Goal: Obtain resource: Download file/media

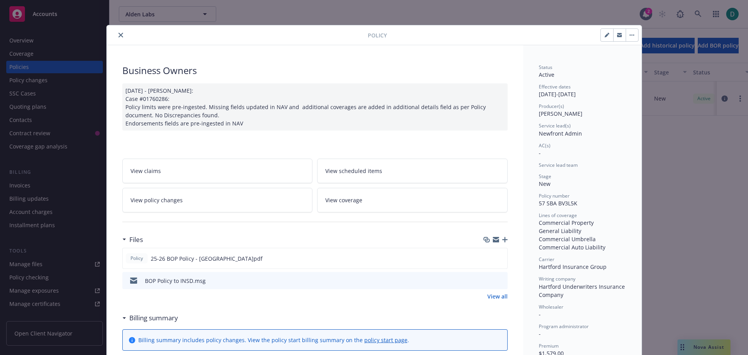
click at [120, 35] on button "close" at bounding box center [120, 34] width 9 height 9
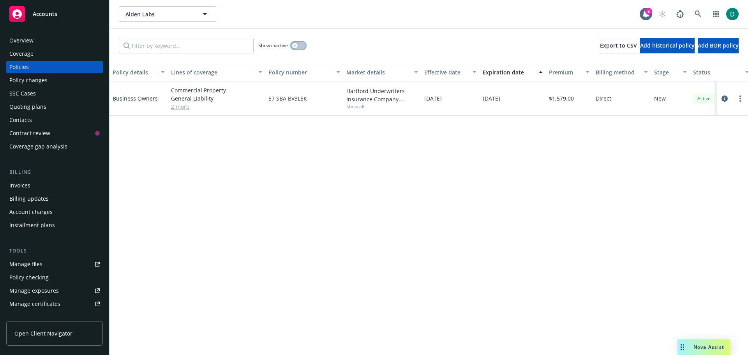
click at [300, 45] on button "button" at bounding box center [298, 46] width 15 height 8
click at [297, 46] on button "button" at bounding box center [298, 46] width 15 height 8
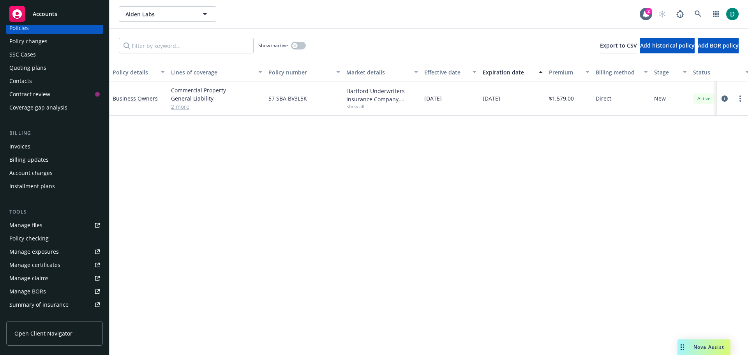
click at [59, 228] on link "Manage files" at bounding box center [54, 225] width 97 height 12
click at [138, 100] on link "Business Owners" at bounding box center [135, 98] width 45 height 7
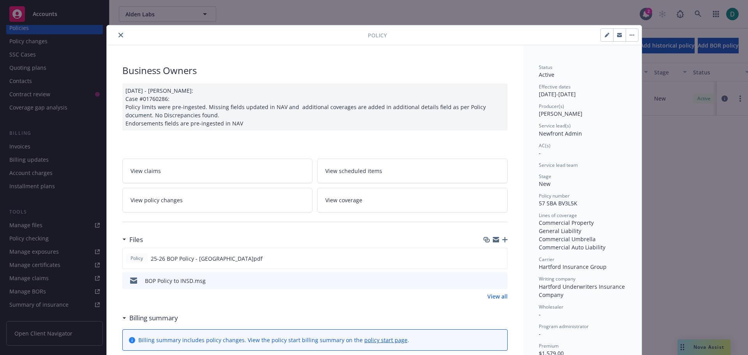
scroll to position [23, 0]
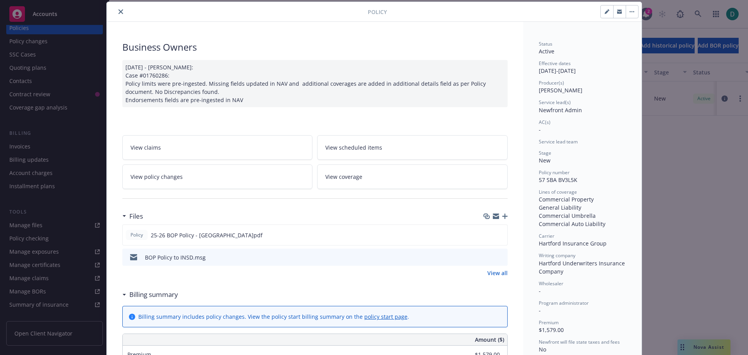
click at [601, 13] on button "button" at bounding box center [607, 11] width 12 height 12
select select "NEW"
select select "12"
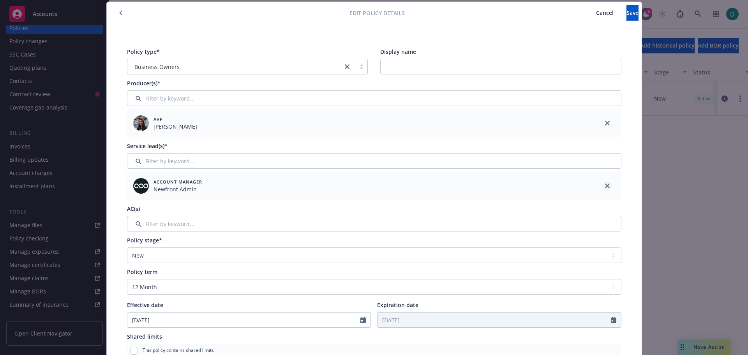
click at [603, 187] on link "close" at bounding box center [607, 185] width 9 height 9
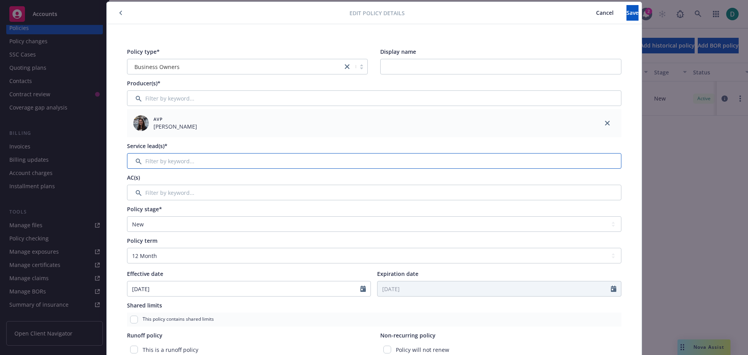
click at [207, 164] on input "Filter by keyword..." at bounding box center [374, 161] width 494 height 16
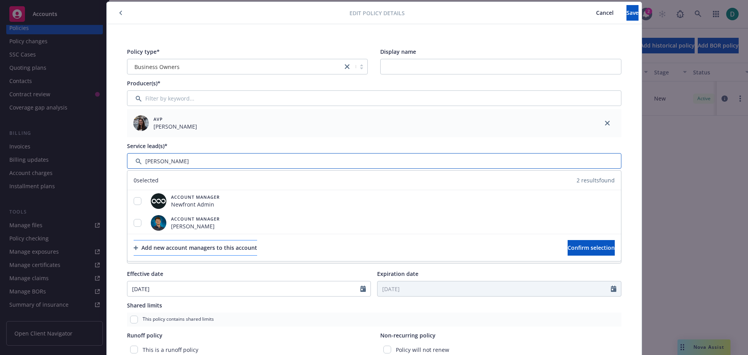
type input "Anna"
click at [205, 247] on div "Add new account managers to this account" at bounding box center [196, 247] width 124 height 15
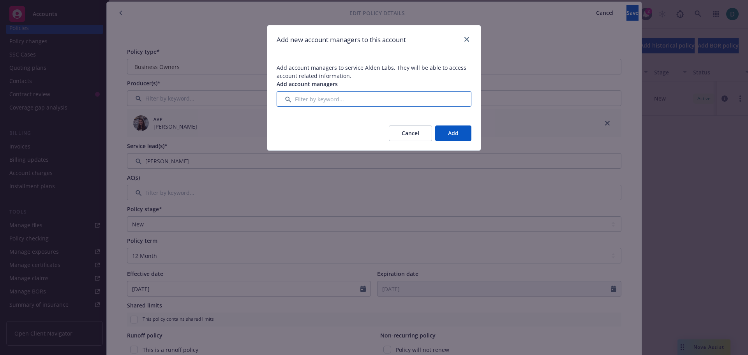
click at [353, 102] on input "Filter by keyword..." at bounding box center [374, 99] width 195 height 16
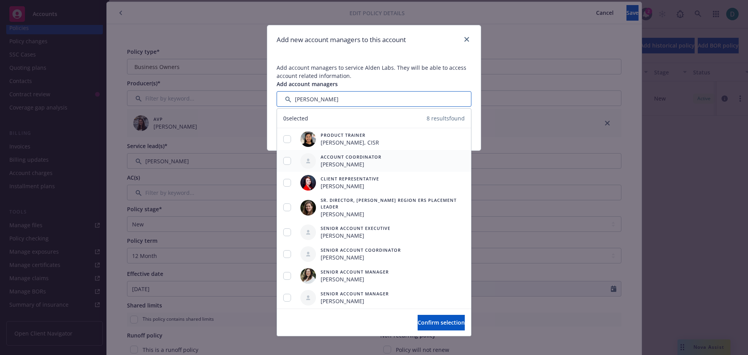
type input "Anna"
click at [290, 161] on input "checkbox" at bounding box center [287, 161] width 8 height 8
checkbox input "true"
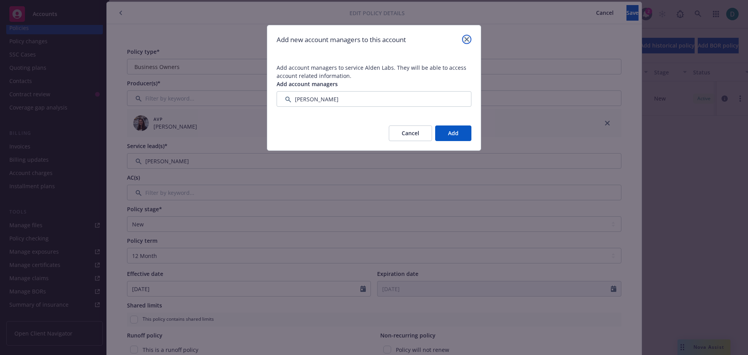
click at [462, 37] on link "close" at bounding box center [466, 39] width 9 height 9
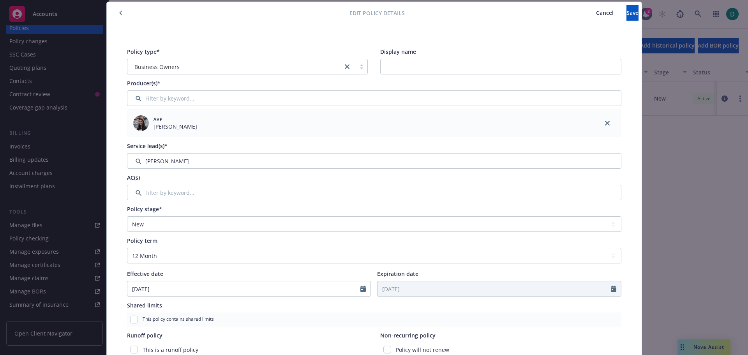
click at [596, 16] on span "Cancel" at bounding box center [605, 12] width 18 height 7
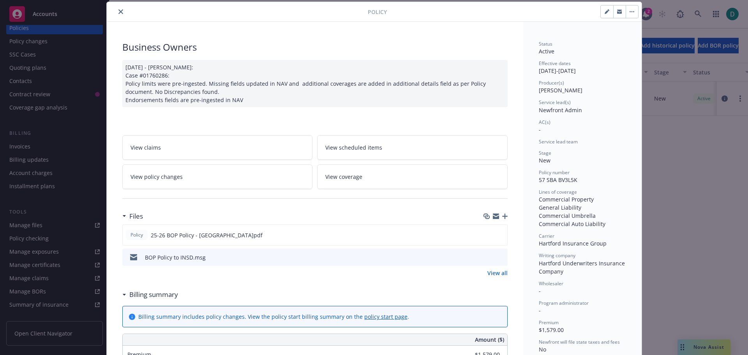
click at [118, 13] on icon "close" at bounding box center [120, 11] width 5 height 5
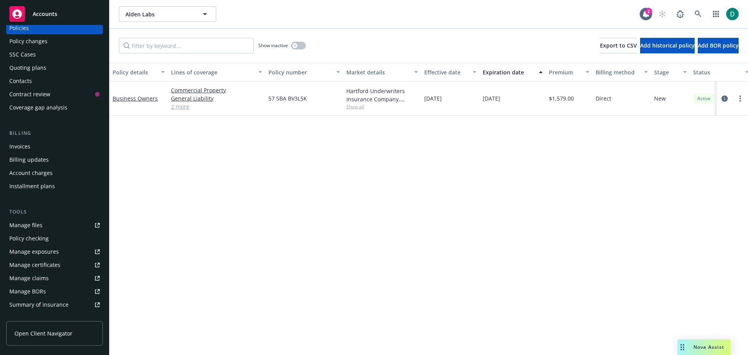
click at [21, 227] on div "Manage files" at bounding box center [25, 225] width 33 height 12
click at [152, 97] on link "Business Owners" at bounding box center [135, 98] width 45 height 7
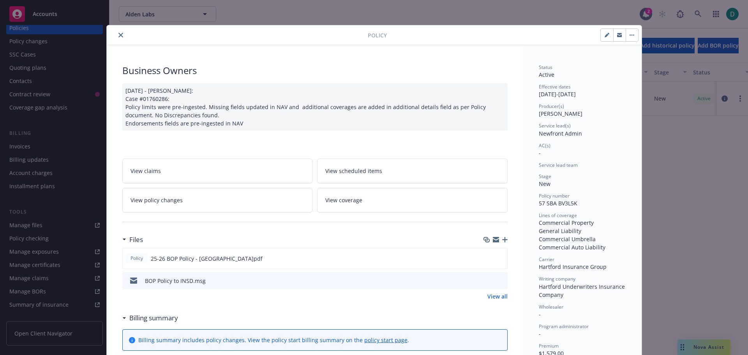
scroll to position [23, 0]
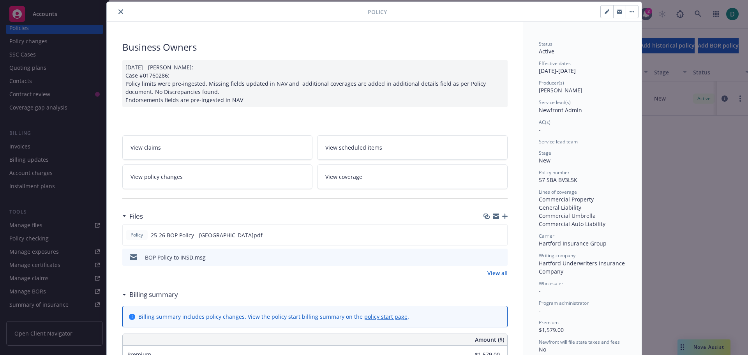
click at [601, 10] on button "button" at bounding box center [607, 11] width 12 height 12
select select "NEW"
select select "12"
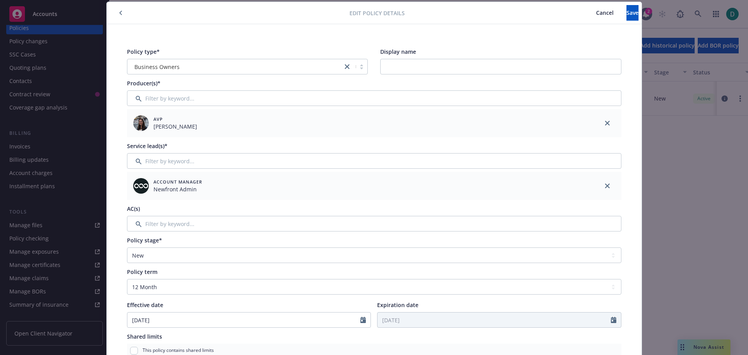
drag, startPoint x: 602, startPoint y: 186, endPoint x: 550, endPoint y: 180, distance: 52.2
click at [603, 186] on link "close" at bounding box center [607, 185] width 9 height 9
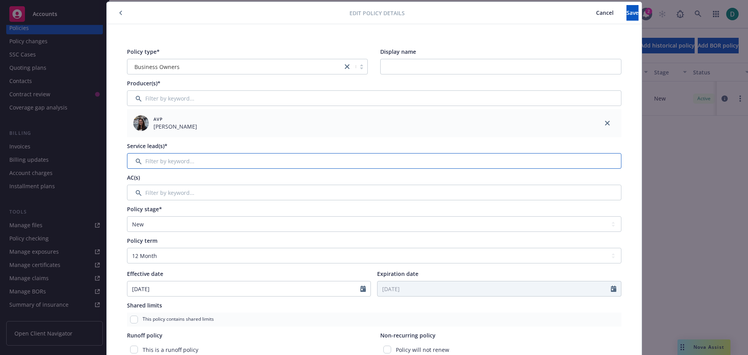
click at [179, 165] on input "Filter by keyword..." at bounding box center [374, 161] width 494 height 16
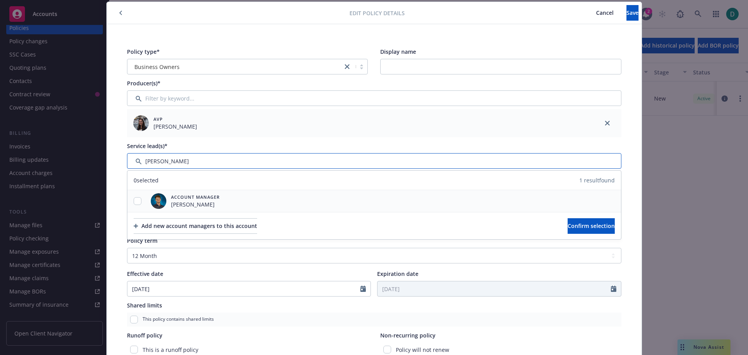
type input "Harrison"
click at [136, 204] on input "checkbox" at bounding box center [138, 201] width 8 height 8
checkbox input "true"
click at [568, 224] on span "Confirm selection" at bounding box center [591, 225] width 47 height 7
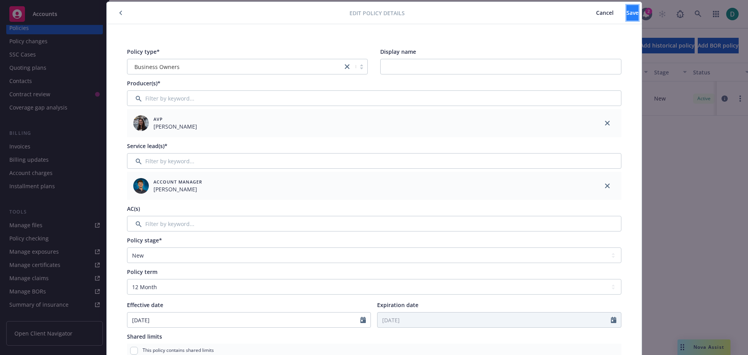
click at [627, 18] on button "Save" at bounding box center [633, 13] width 12 height 16
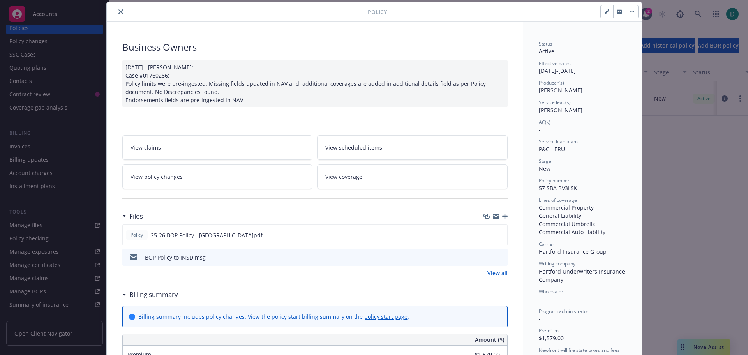
drag, startPoint x: 119, startPoint y: 12, endPoint x: 96, endPoint y: 15, distance: 23.2
click at [119, 12] on icon "close" at bounding box center [120, 11] width 5 height 5
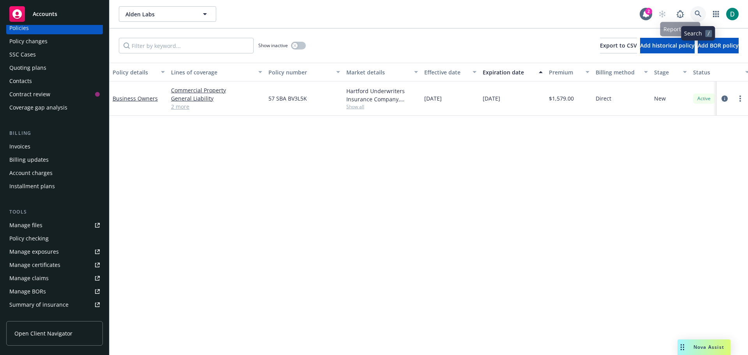
click at [697, 17] on icon at bounding box center [698, 14] width 7 height 7
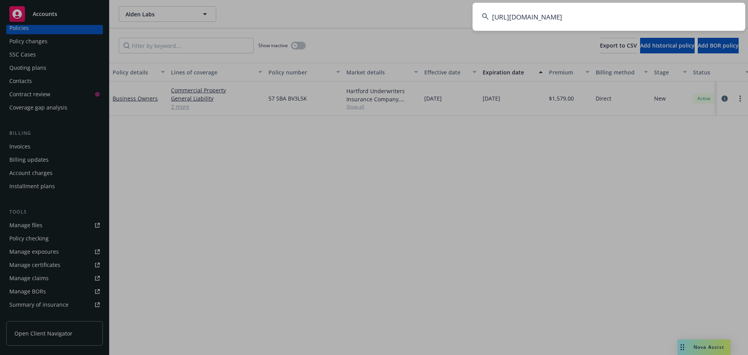
scroll to position [0, 187]
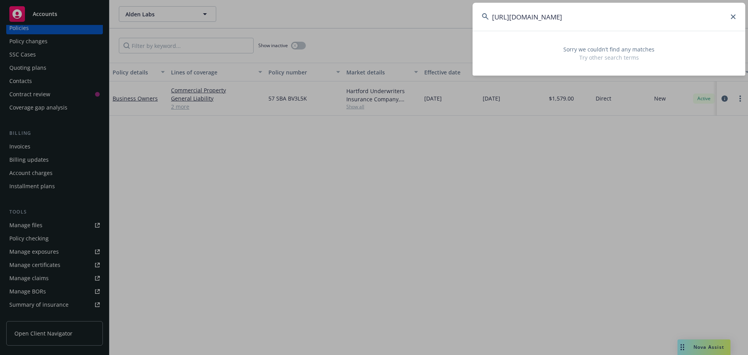
type input "https://dash.newfront.com/accounts/fc9248f7-204a-438e-ac2a-17c6cda9ac21/policie…"
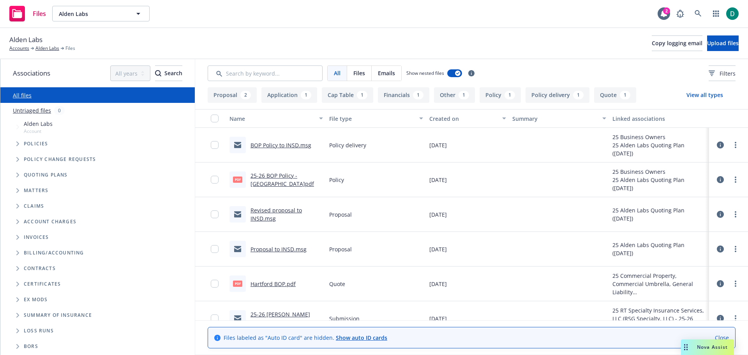
click at [286, 146] on link "BOP Policy to INSD.msg" at bounding box center [281, 144] width 61 height 7
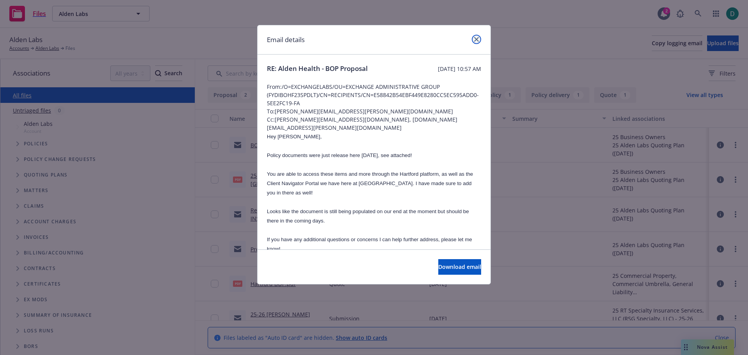
click at [480, 40] on link "close" at bounding box center [476, 39] width 9 height 9
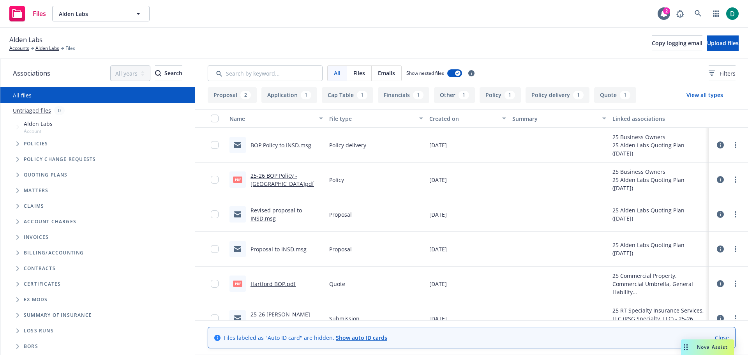
click at [717, 147] on icon at bounding box center [720, 144] width 7 height 7
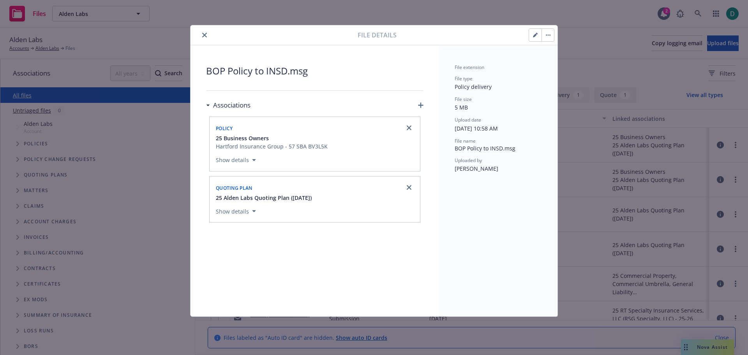
click at [205, 36] on icon "close" at bounding box center [204, 35] width 5 height 5
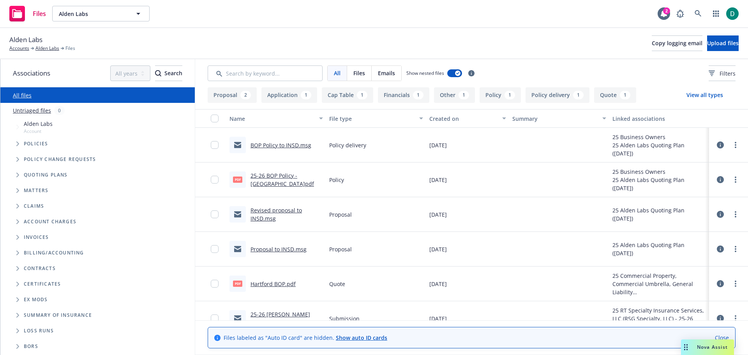
click at [277, 146] on link "BOP Policy to INSD.msg" at bounding box center [281, 144] width 61 height 7
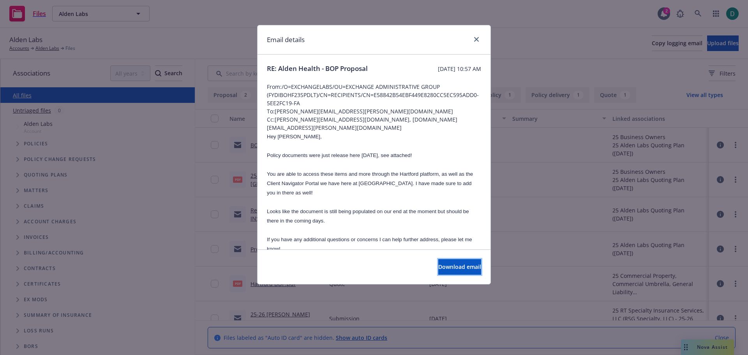
drag, startPoint x: 463, startPoint y: 263, endPoint x: 476, endPoint y: 258, distance: 13.8
click at [463, 262] on button "Download email" at bounding box center [459, 267] width 43 height 16
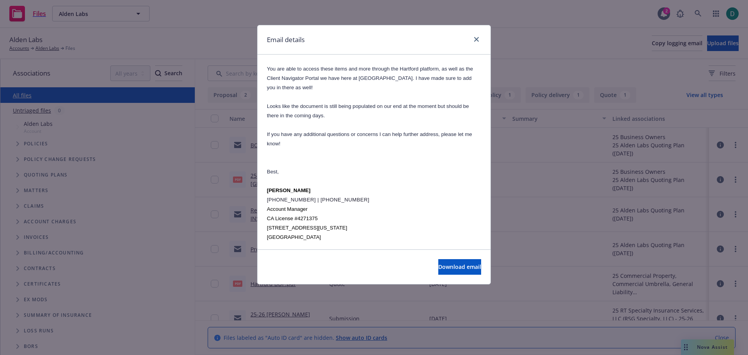
scroll to position [117, 0]
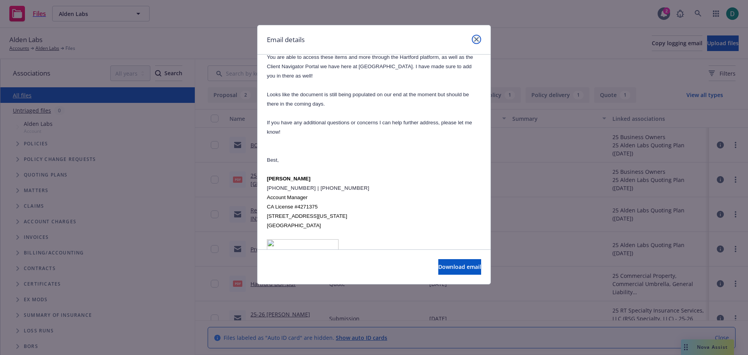
click at [475, 38] on icon "close" at bounding box center [476, 39] width 5 height 5
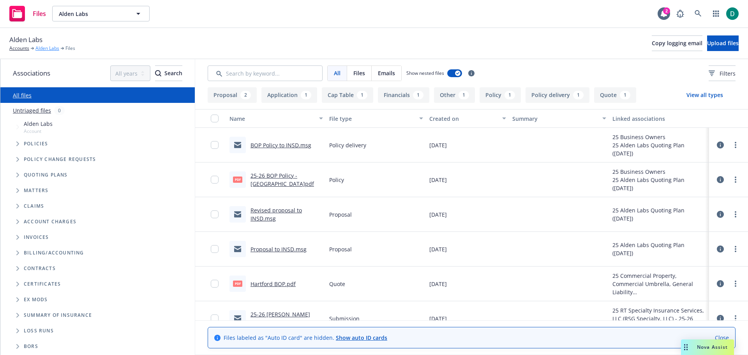
click at [44, 47] on link "Alden Labs" at bounding box center [47, 48] width 24 height 7
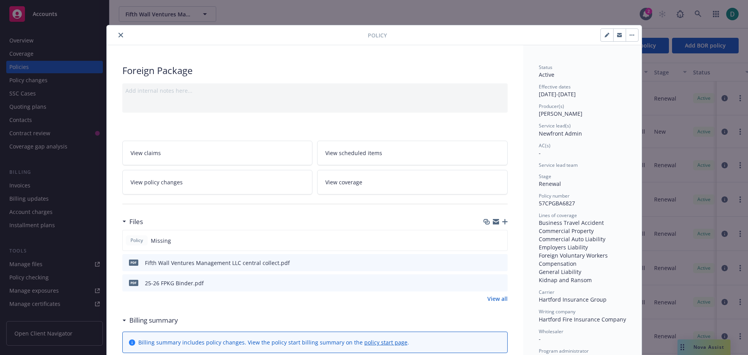
click at [121, 35] on button "close" at bounding box center [120, 34] width 9 height 9
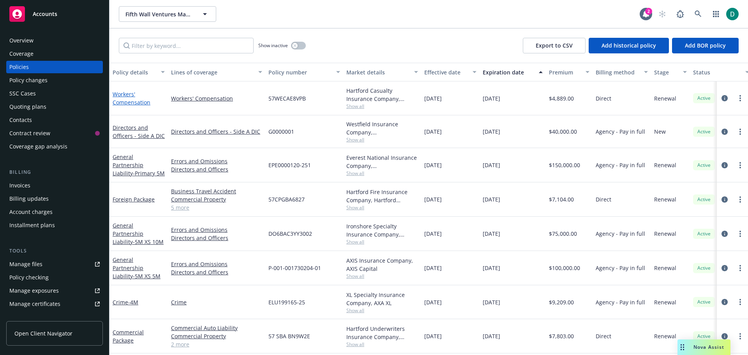
click at [121, 99] on link "Workers' Compensation" at bounding box center [132, 98] width 38 height 16
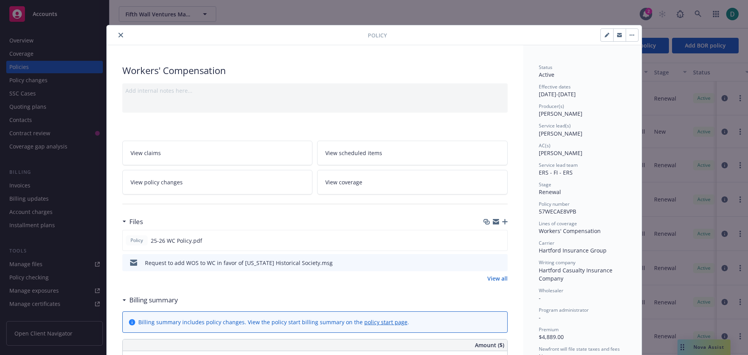
click at [119, 34] on icon "close" at bounding box center [120, 35] width 5 height 5
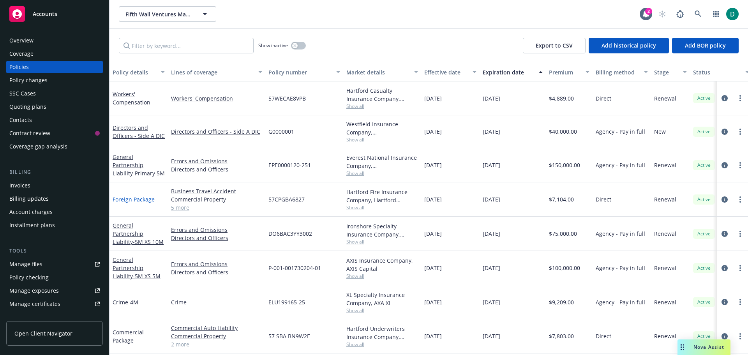
click at [139, 202] on link "Foreign Package" at bounding box center [134, 199] width 42 height 7
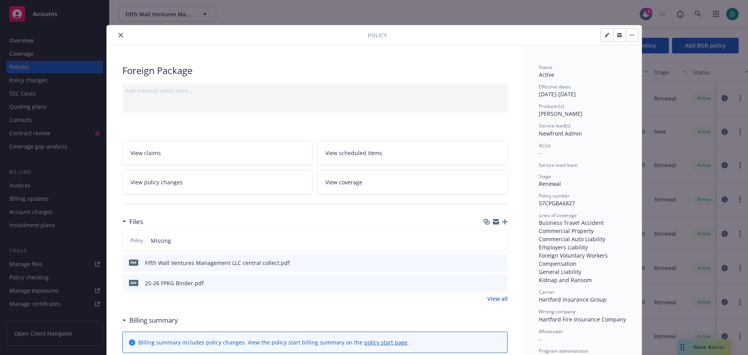
scroll to position [23, 0]
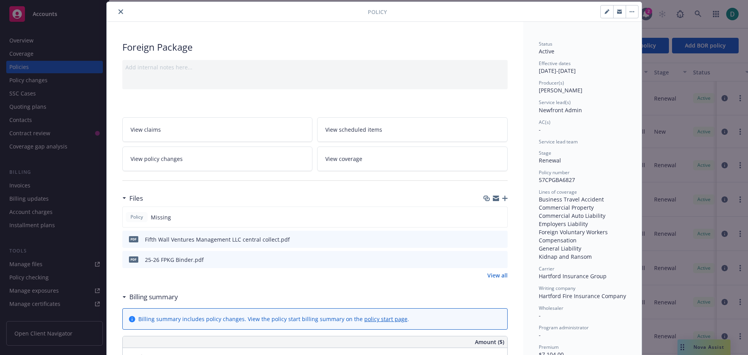
click at [605, 12] on icon "button" at bounding box center [607, 11] width 5 height 5
select select "RENEWAL"
select select "12"
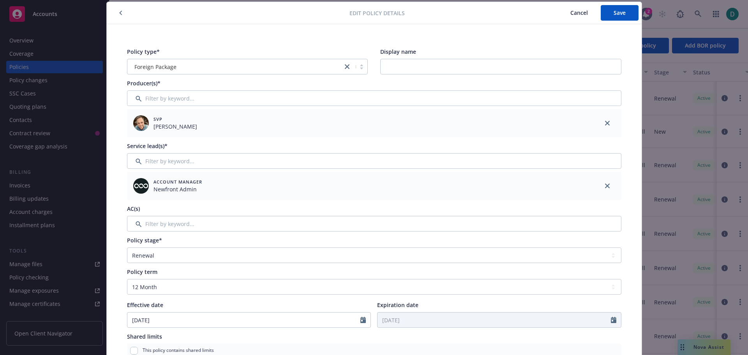
drag, startPoint x: 607, startPoint y: 187, endPoint x: 380, endPoint y: 164, distance: 229.1
click at [607, 187] on link "close" at bounding box center [607, 185] width 9 height 9
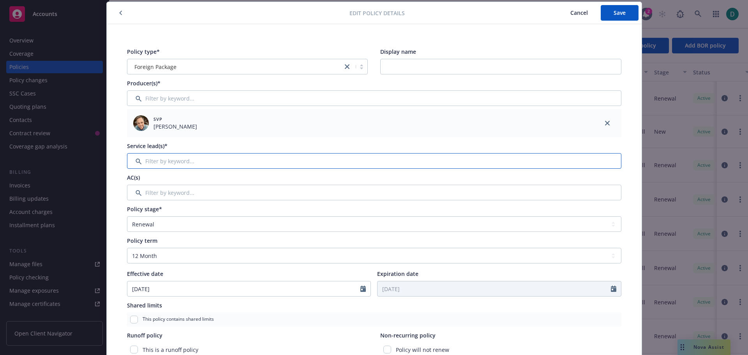
click at [226, 156] on input "Filter by keyword..." at bounding box center [374, 161] width 494 height 16
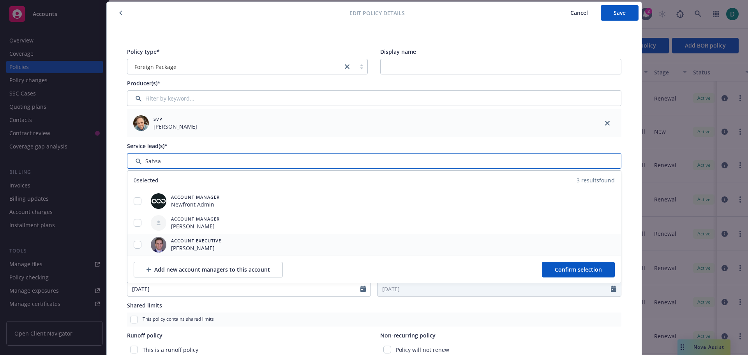
type input "Sahsa"
click at [136, 247] on input "checkbox" at bounding box center [138, 245] width 8 height 8
checkbox input "true"
click at [563, 271] on span "Confirm selection" at bounding box center [578, 269] width 47 height 7
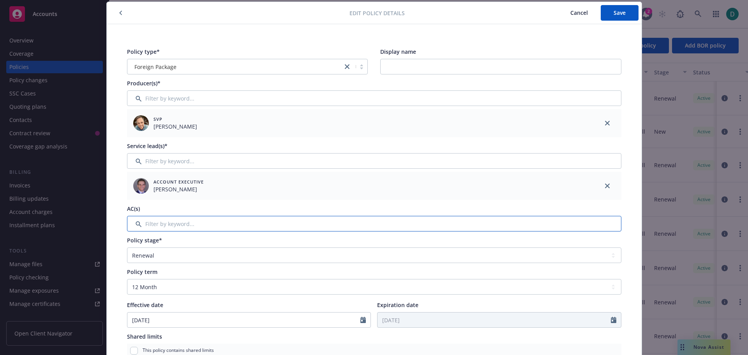
click at [538, 222] on input "Filter by keyword..." at bounding box center [374, 224] width 494 height 16
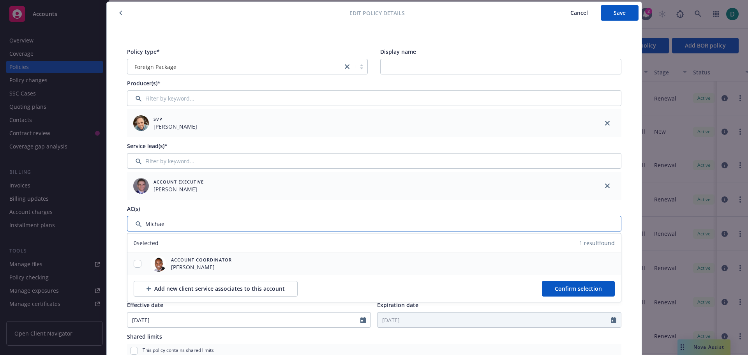
type input "Michae"
click at [135, 267] on input "checkbox" at bounding box center [138, 264] width 8 height 8
checkbox input "true"
click at [570, 289] on span "Confirm selection" at bounding box center [578, 288] width 47 height 7
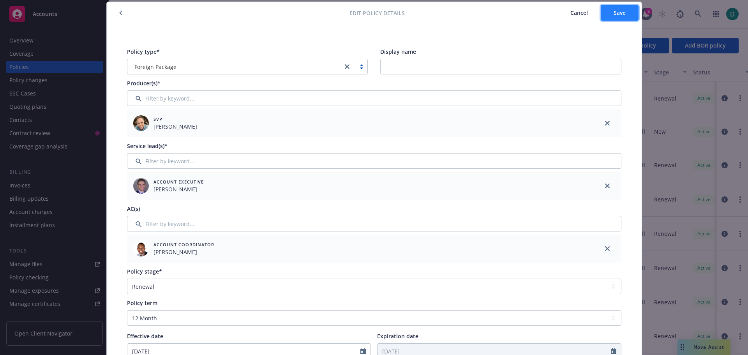
click at [623, 17] on button "Save" at bounding box center [620, 13] width 38 height 16
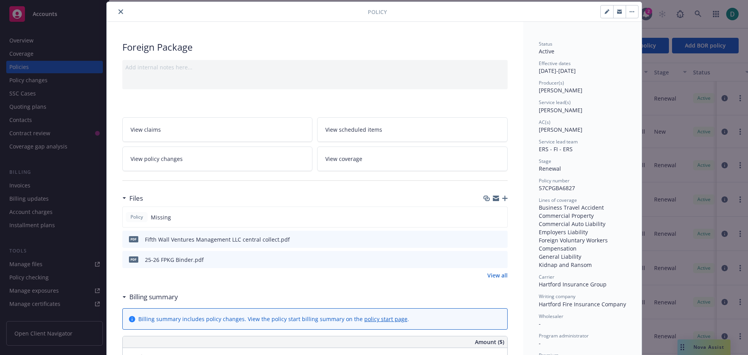
click at [118, 12] on icon "close" at bounding box center [120, 11] width 5 height 5
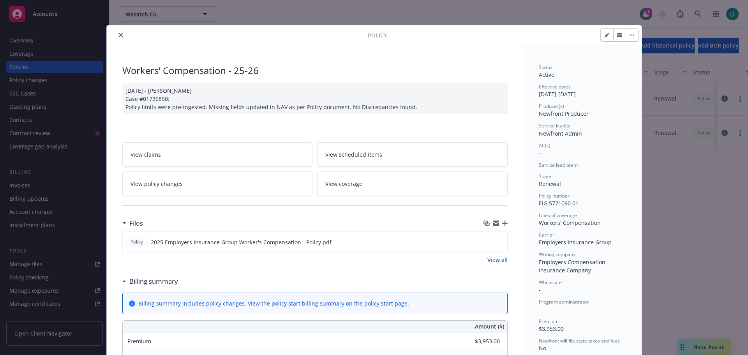
click at [121, 34] on button "close" at bounding box center [120, 34] width 9 height 9
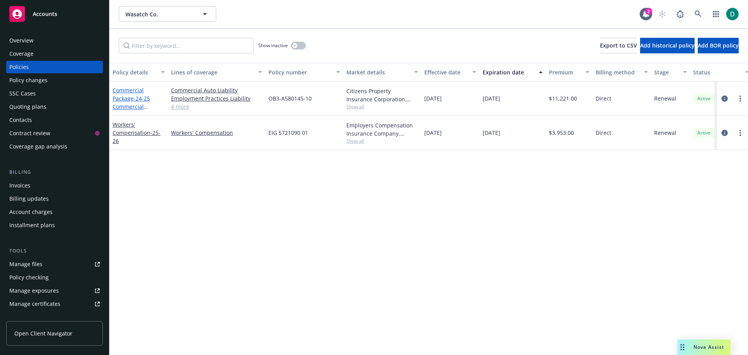
click at [134, 95] on span "- 24-25 Commercial Package Policy" at bounding box center [131, 107] width 37 height 24
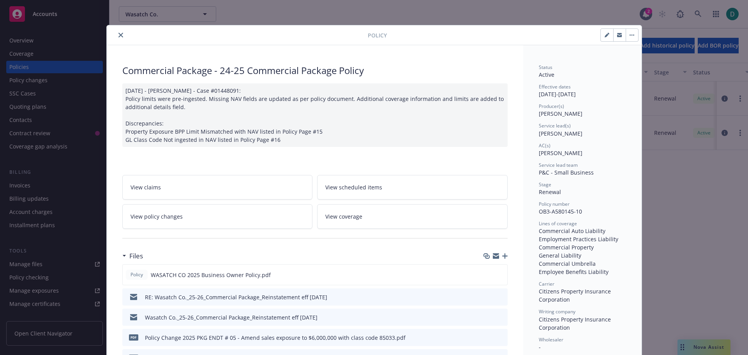
click at [118, 37] on icon "close" at bounding box center [120, 35] width 5 height 5
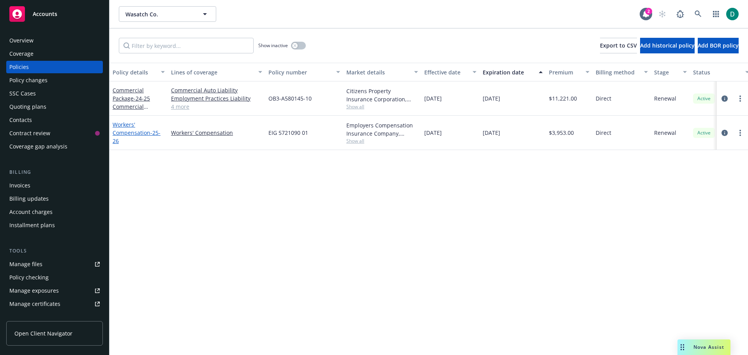
click at [139, 130] on link "Workers' Compensation - 25-26" at bounding box center [137, 133] width 48 height 24
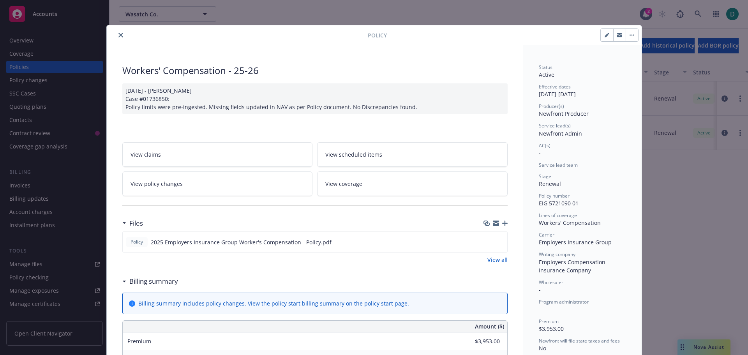
scroll to position [23, 0]
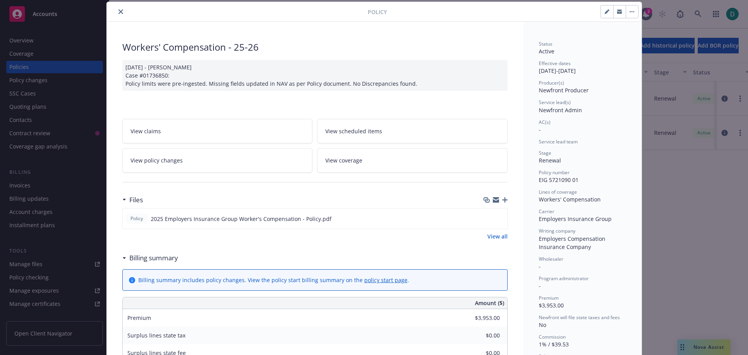
click at [601, 17] on button "button" at bounding box center [607, 11] width 12 height 12
select select "RENEWAL"
select select "12"
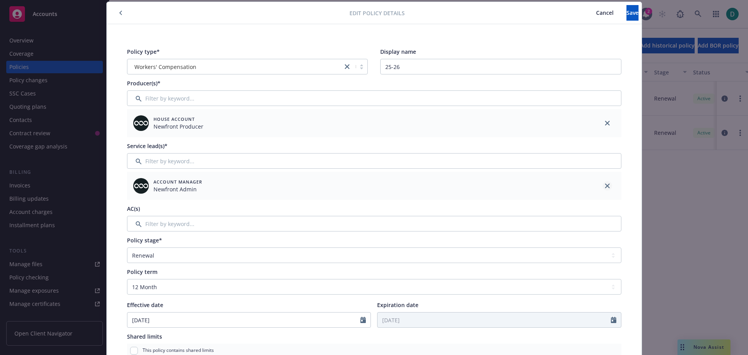
click at [606, 185] on icon "close" at bounding box center [607, 186] width 5 height 5
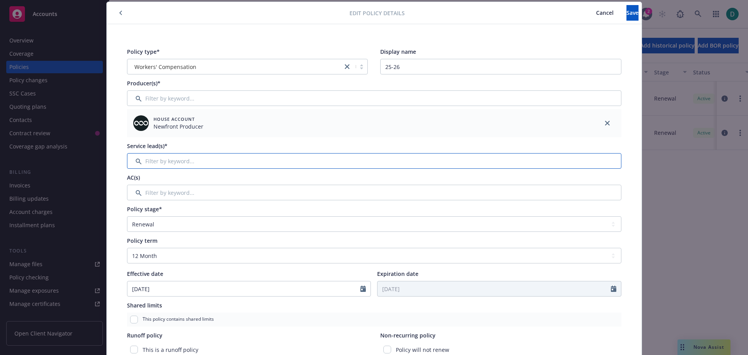
click at [311, 157] on input "Filter by keyword..." at bounding box center [374, 161] width 494 height 16
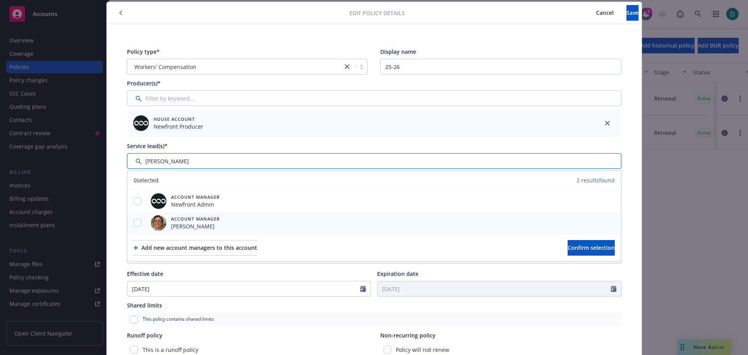
type input "Nicol"
click at [136, 224] on input "checkbox" at bounding box center [138, 223] width 8 height 8
checkbox input "true"
click at [568, 245] on span "Confirm selection" at bounding box center [591, 247] width 47 height 7
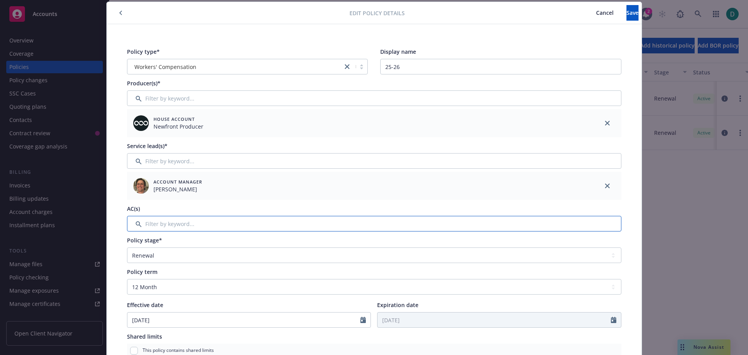
click at [178, 218] on input "Filter by keyword..." at bounding box center [374, 224] width 494 height 16
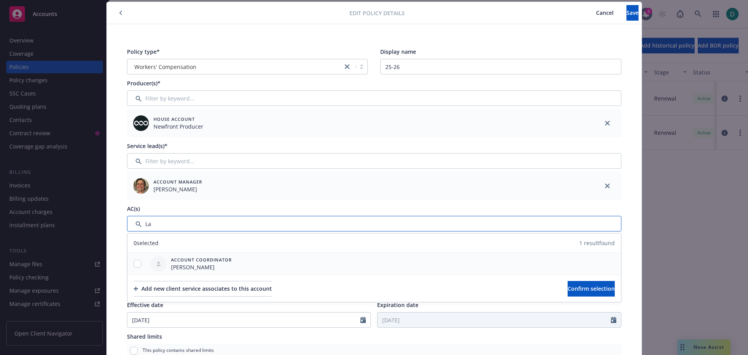
type input "La"
click at [134, 265] on input "checkbox" at bounding box center [138, 264] width 8 height 8
checkbox input "true"
click at [570, 285] on span "Confirm selection" at bounding box center [591, 288] width 47 height 7
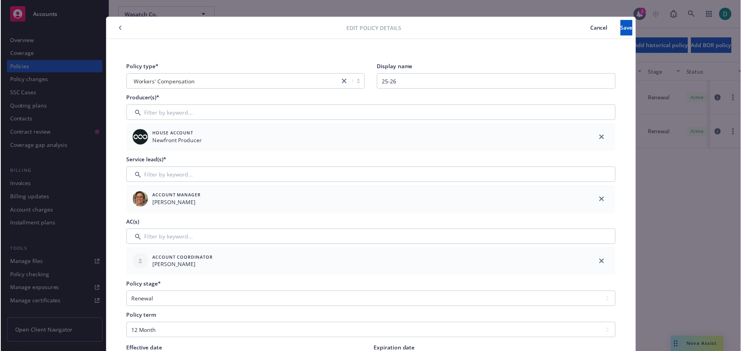
scroll to position [0, 0]
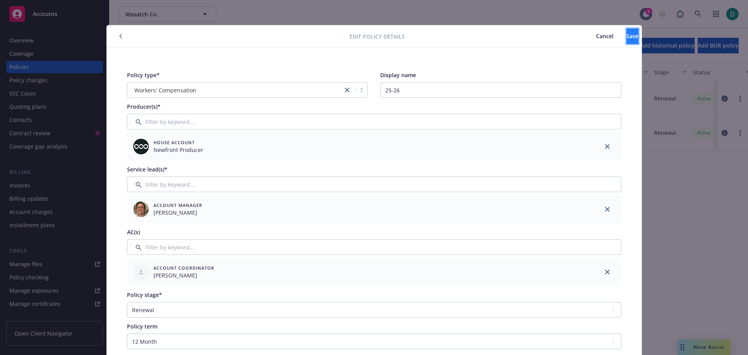
click at [627, 41] on button "Save" at bounding box center [633, 36] width 12 height 16
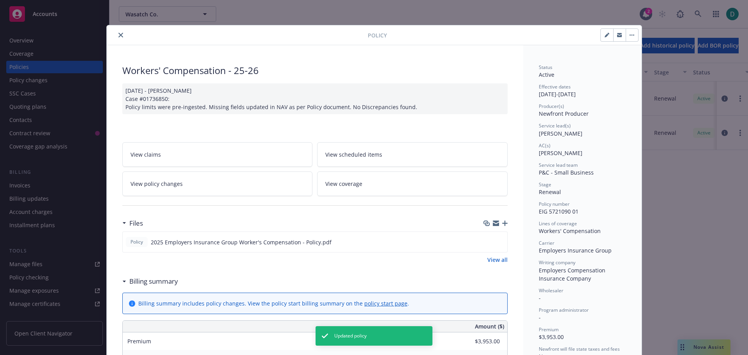
click at [118, 35] on icon "close" at bounding box center [120, 35] width 5 height 5
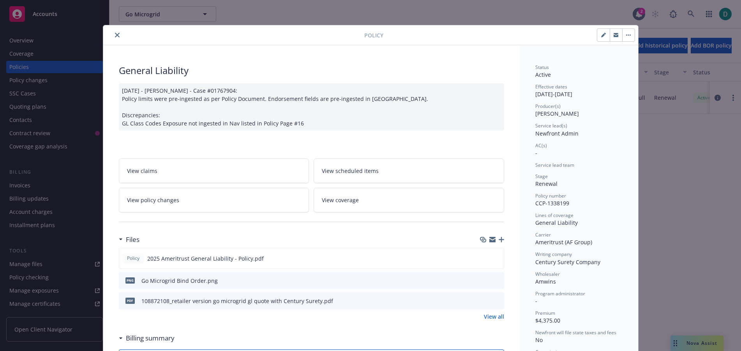
click at [115, 36] on icon "close" at bounding box center [117, 35] width 5 height 5
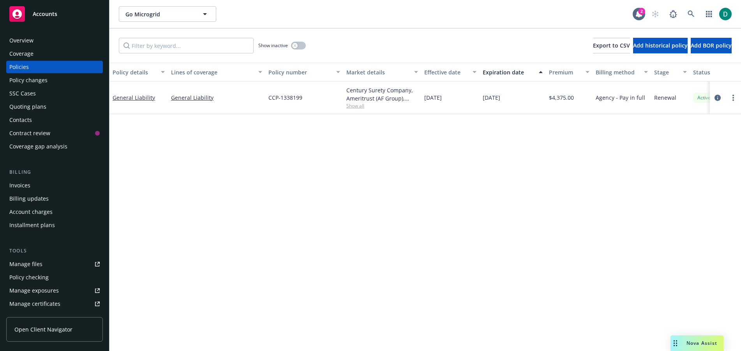
click at [304, 47] on div "Show inactive" at bounding box center [282, 46] width 48 height 16
click at [303, 47] on button "button" at bounding box center [298, 46] width 15 height 8
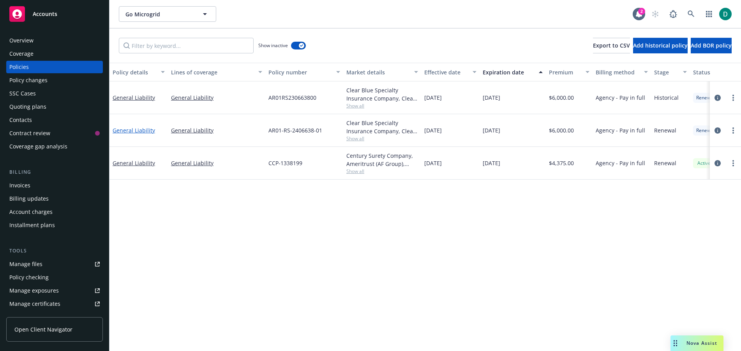
click at [140, 133] on link "General Liability" at bounding box center [134, 130] width 42 height 7
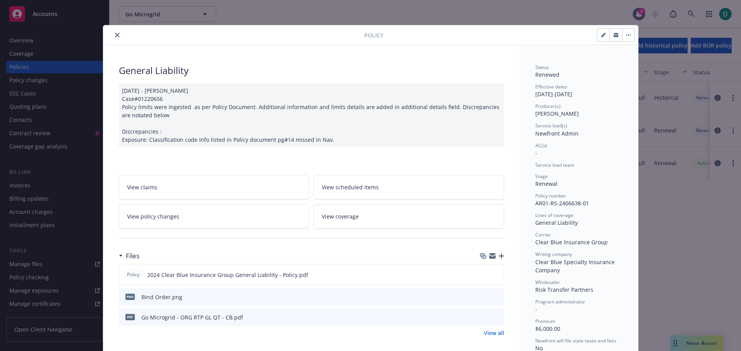
click at [115, 32] on button "close" at bounding box center [117, 34] width 9 height 9
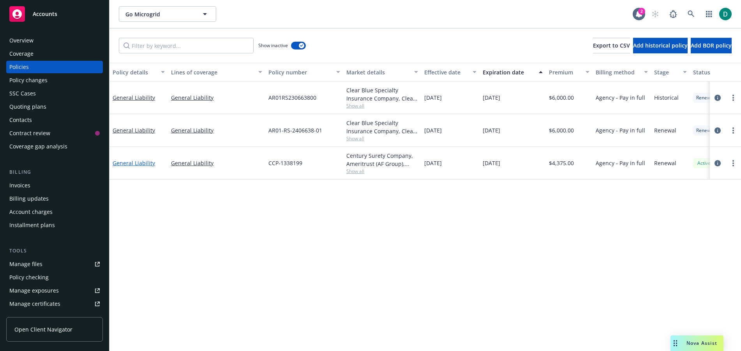
click at [138, 162] on link "General Liability" at bounding box center [134, 162] width 42 height 7
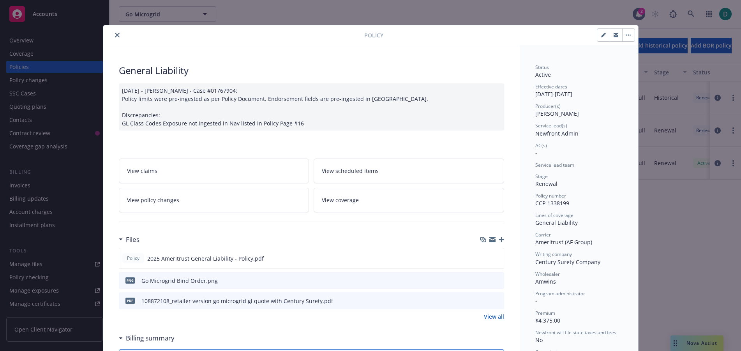
scroll to position [23, 0]
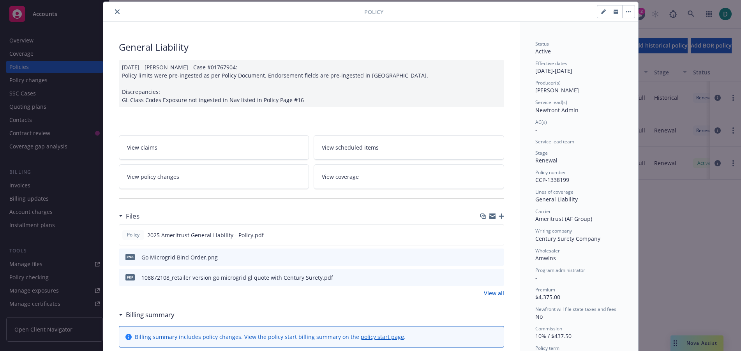
click at [113, 11] on button "close" at bounding box center [117, 11] width 9 height 9
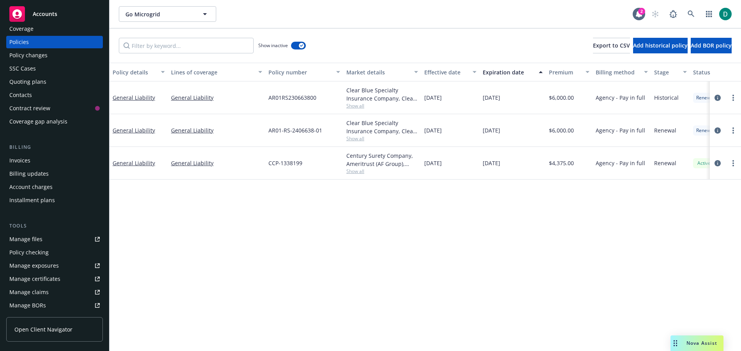
scroll to position [39, 0]
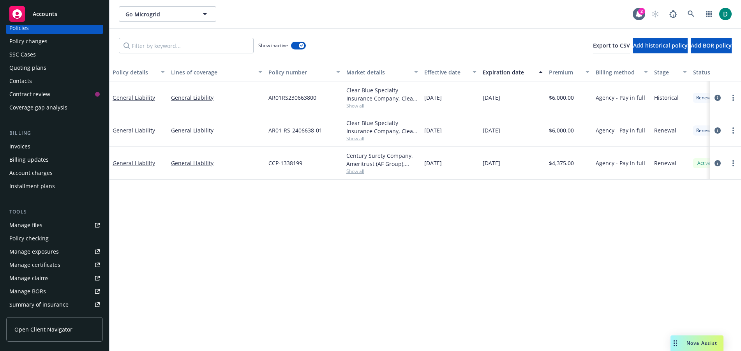
click at [40, 222] on div "Manage files" at bounding box center [25, 225] width 33 height 12
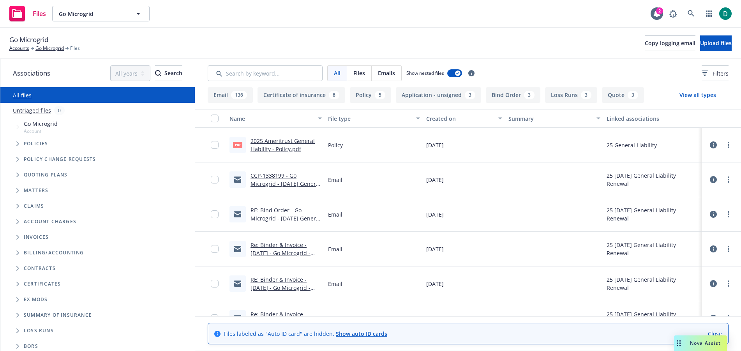
click at [269, 182] on link "CCP-1338199 - Go Microgrid - [DATE] General Liability - Newfront Insurance" at bounding box center [286, 188] width 70 height 32
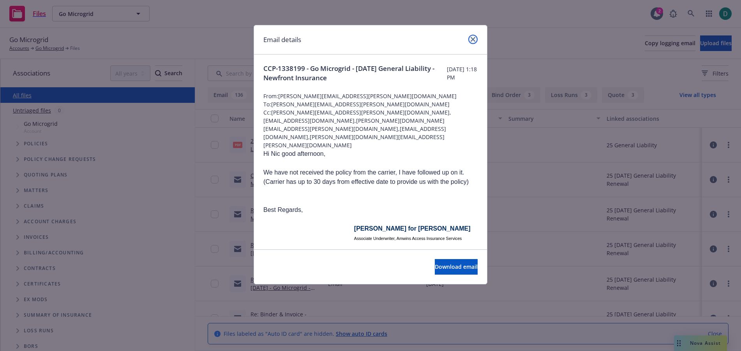
click at [475, 39] on link "close" at bounding box center [472, 39] width 9 height 9
